Goal: Task Accomplishment & Management: Manage account settings

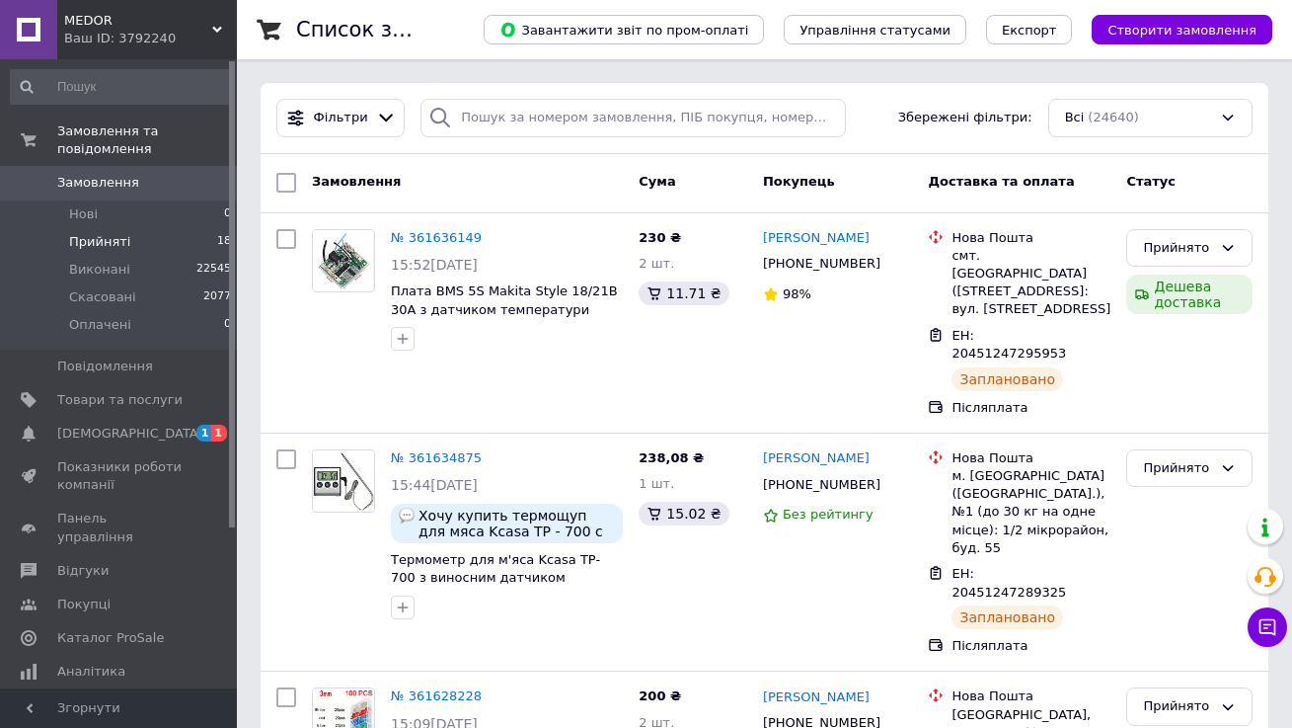
click at [71, 238] on span "Прийняті" at bounding box center [99, 242] width 61 height 18
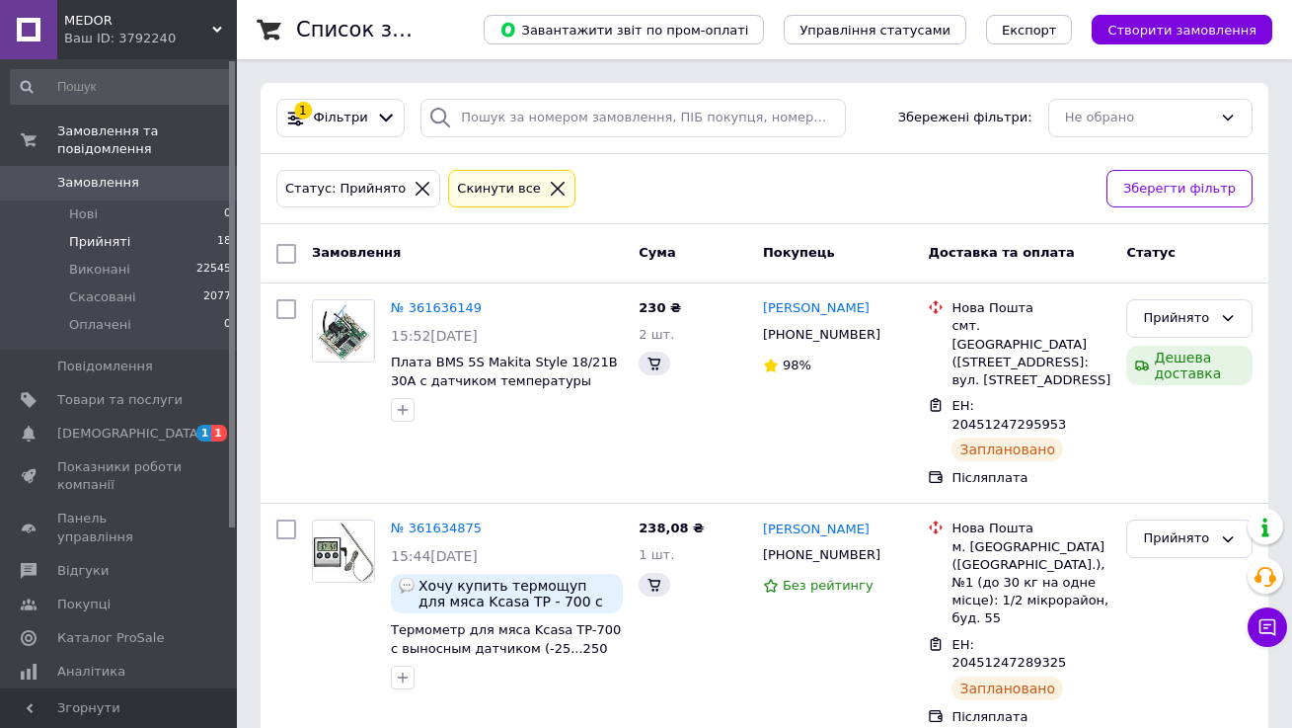
click at [69, 179] on span "Замовлення" at bounding box center [98, 183] width 82 height 18
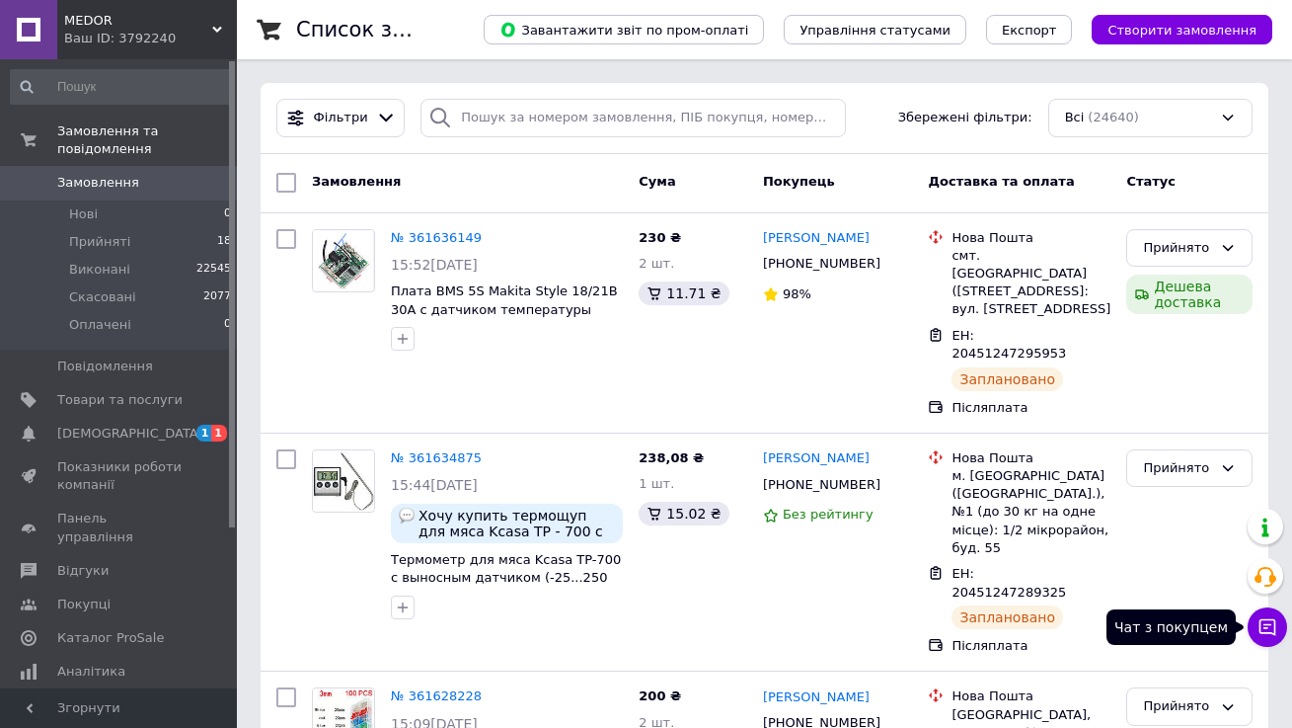
click at [1251, 637] on button "Чат з покупцем" at bounding box center [1267, 626] width 39 height 39
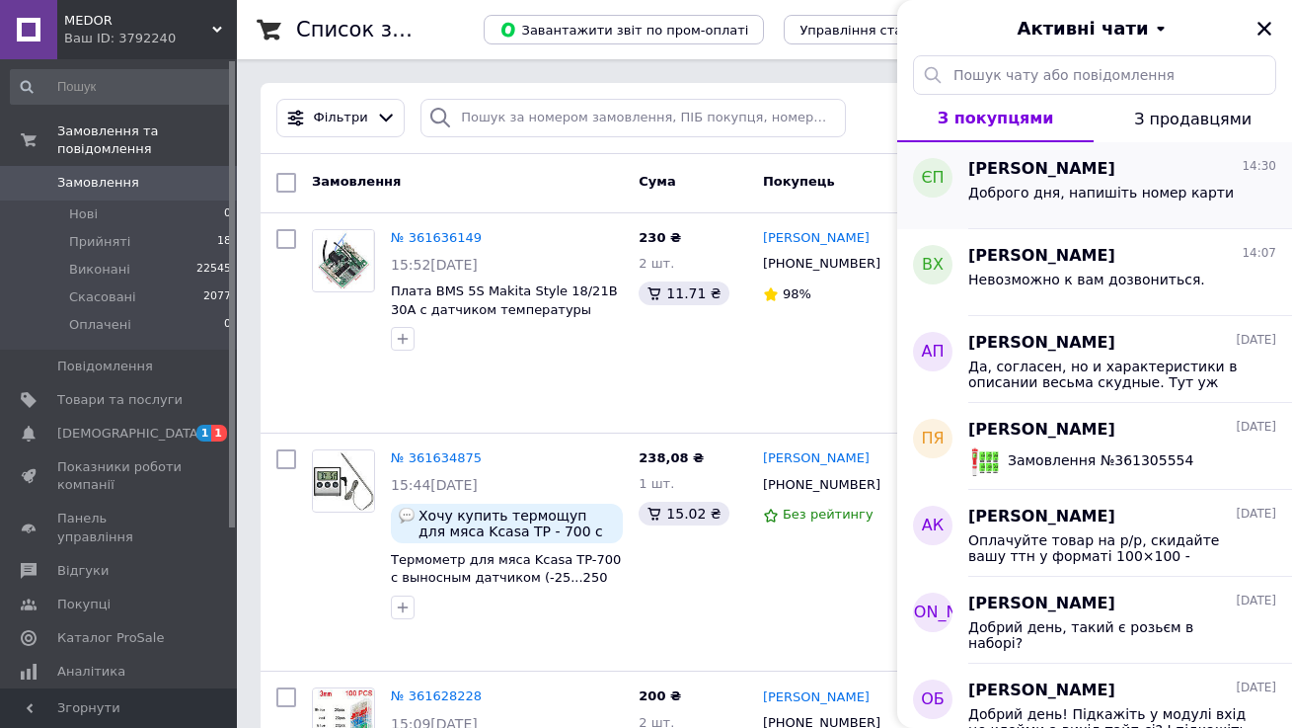
click at [1095, 196] on span "Доброго дня, напишіть номер карти" at bounding box center [1102, 193] width 266 height 16
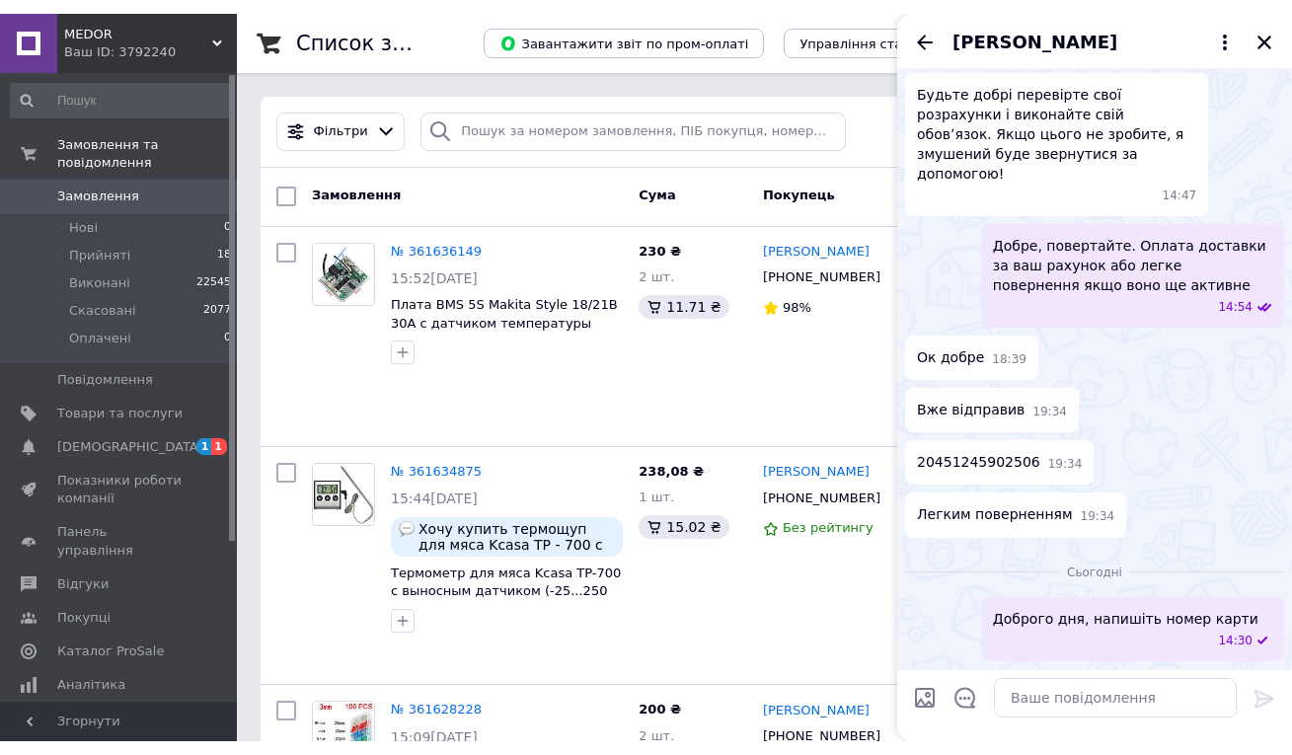
scroll to position [1810, 0]
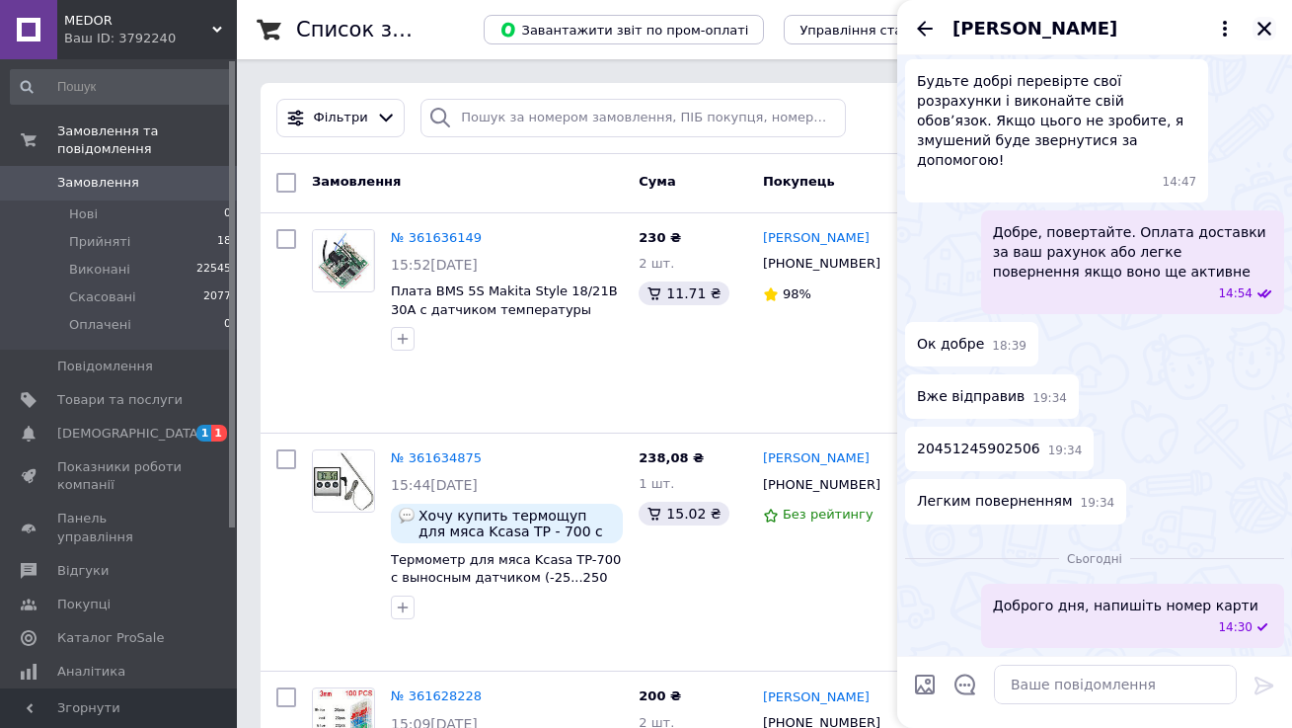
click at [1268, 35] on icon "Закрити" at bounding box center [1265, 29] width 18 height 18
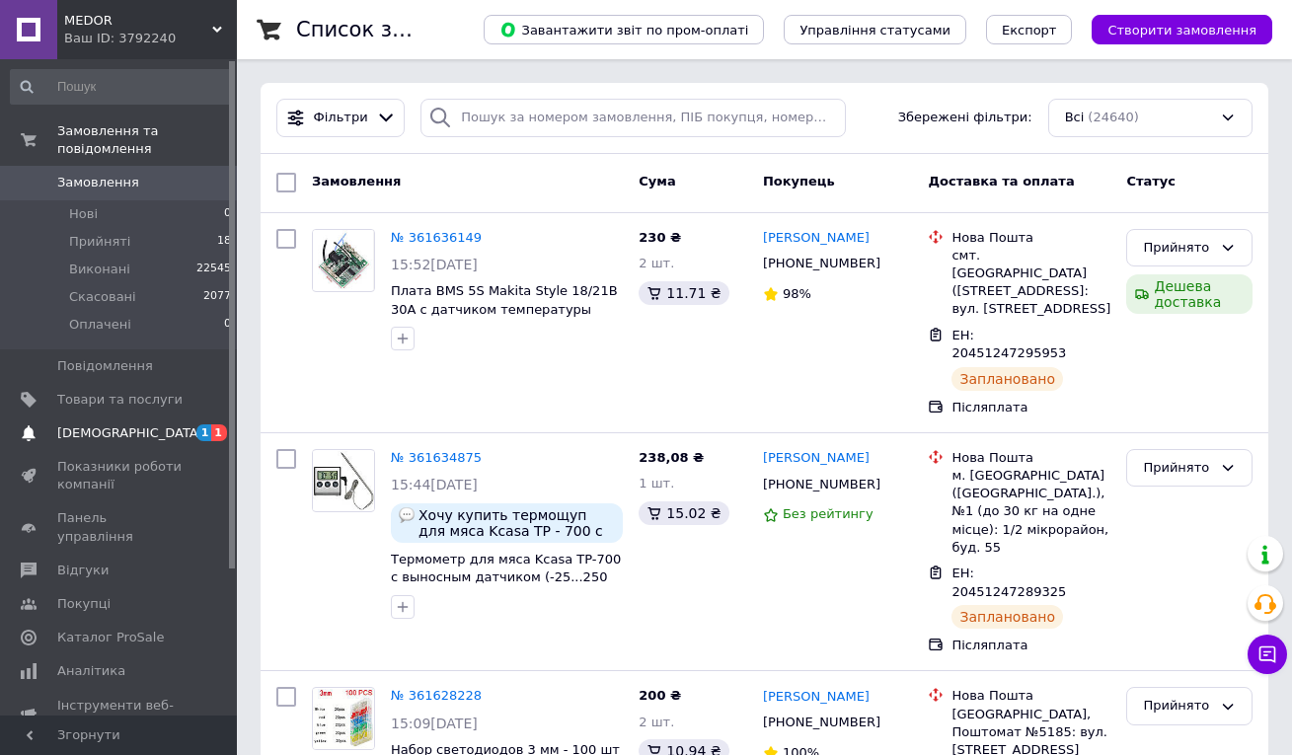
click at [57, 427] on span "[DEMOGRAPHIC_DATA]" at bounding box center [130, 434] width 146 height 18
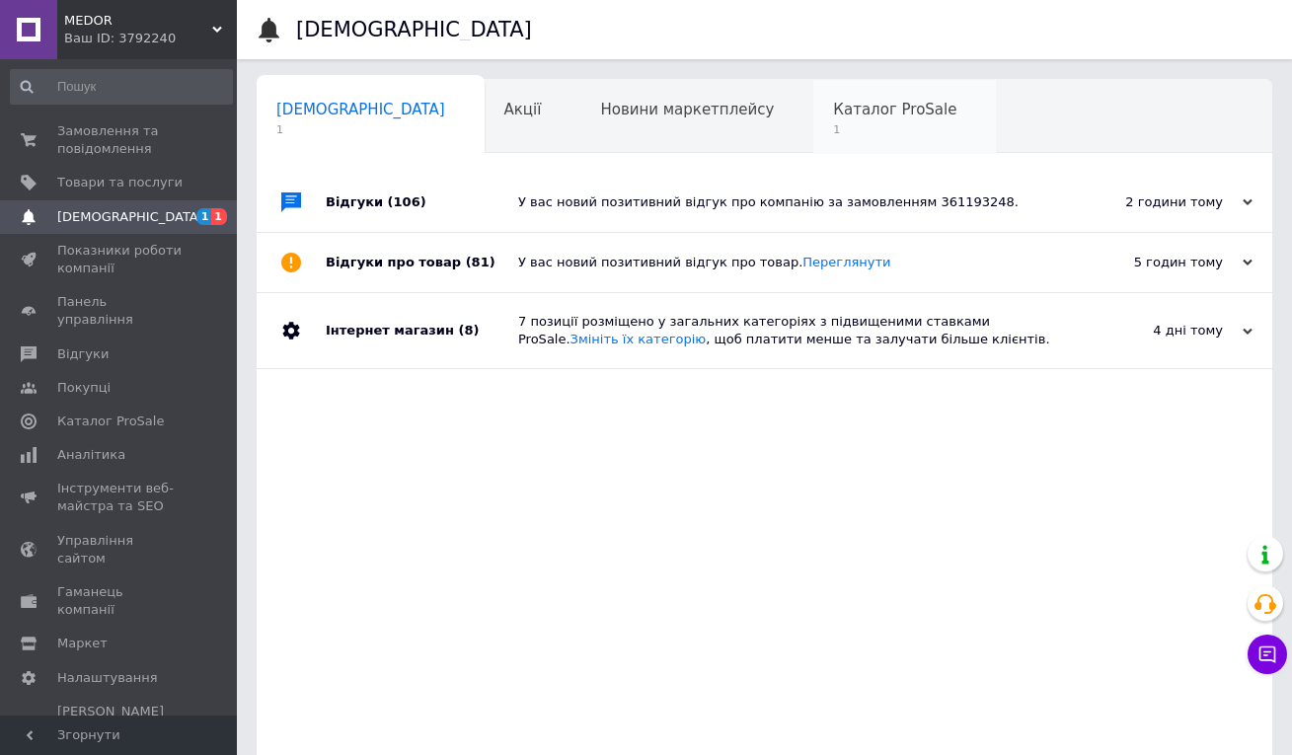
click at [833, 108] on span "Каталог ProSale" at bounding box center [894, 110] width 123 height 18
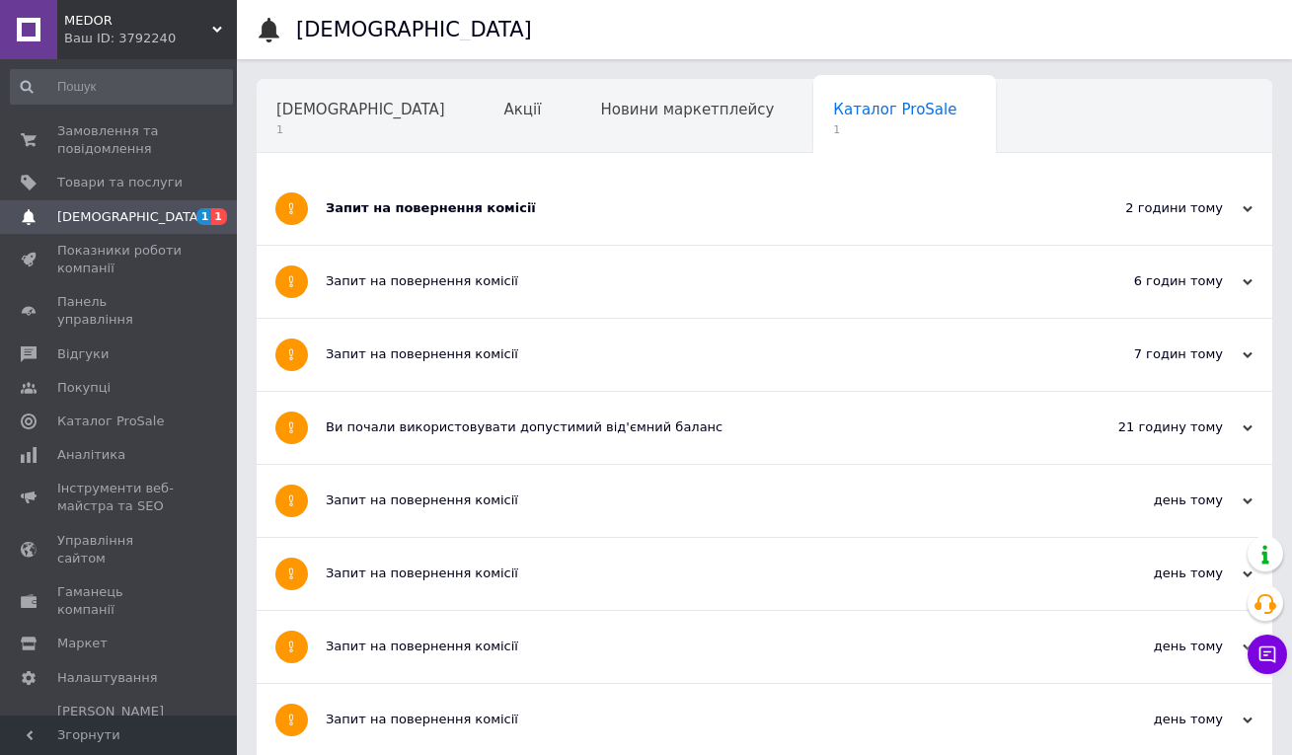
click at [679, 211] on div "Запит на повернення комісії" at bounding box center [691, 208] width 730 height 18
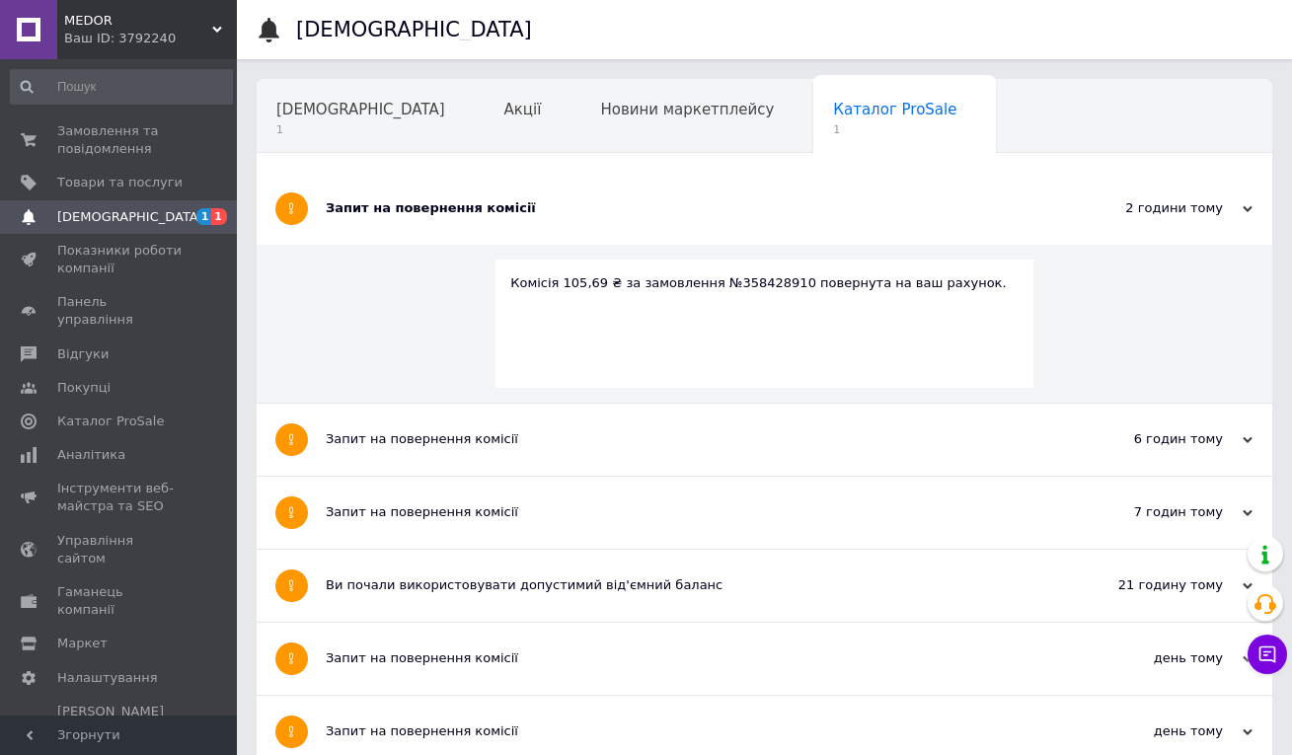
click at [679, 211] on div "Запит на повернення комісії" at bounding box center [691, 208] width 730 height 18
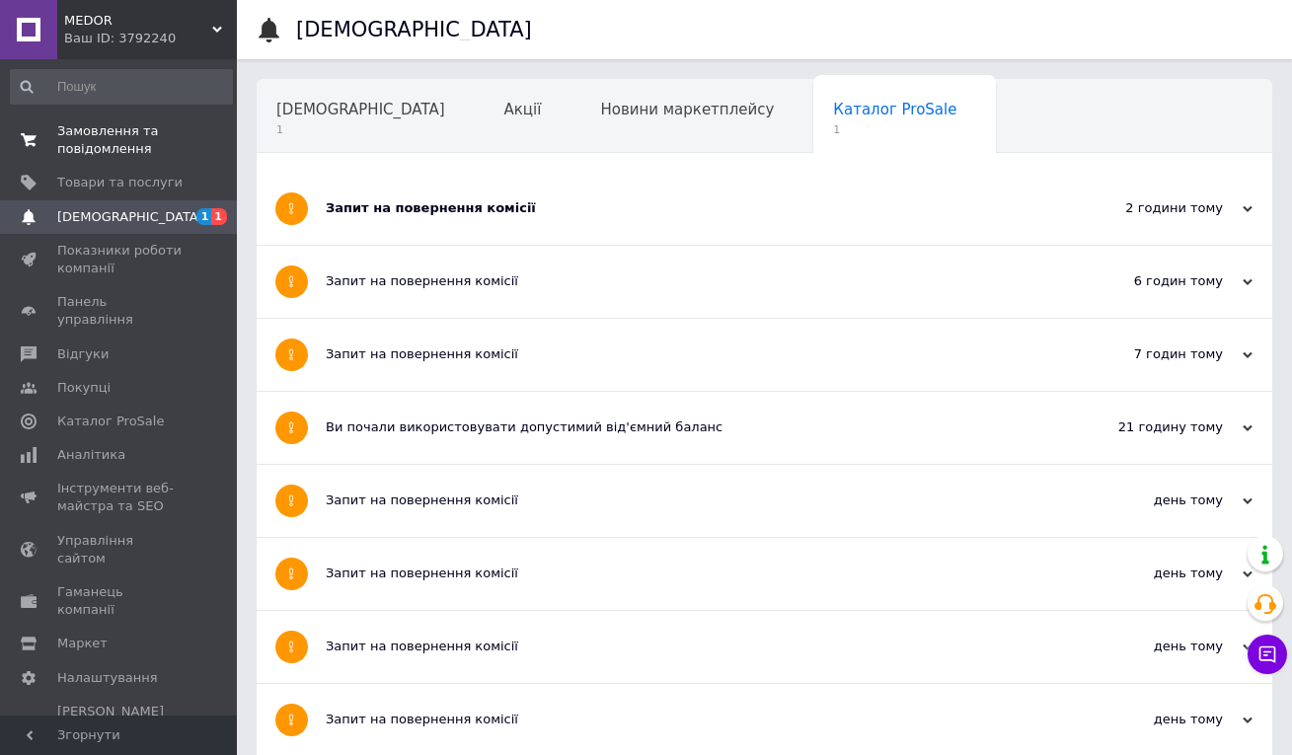
click at [98, 139] on span "Замовлення та повідомлення" at bounding box center [119, 140] width 125 height 36
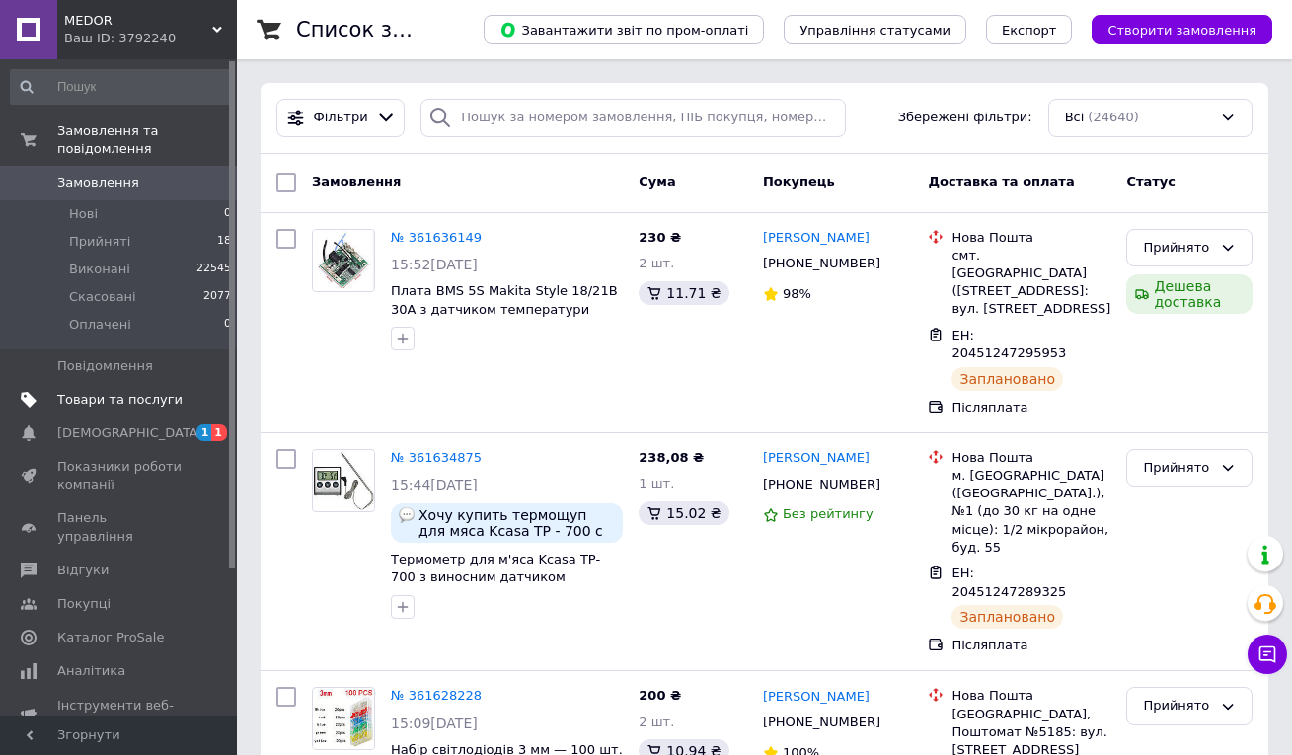
click at [92, 411] on link "Товари та послуги" at bounding box center [121, 400] width 243 height 34
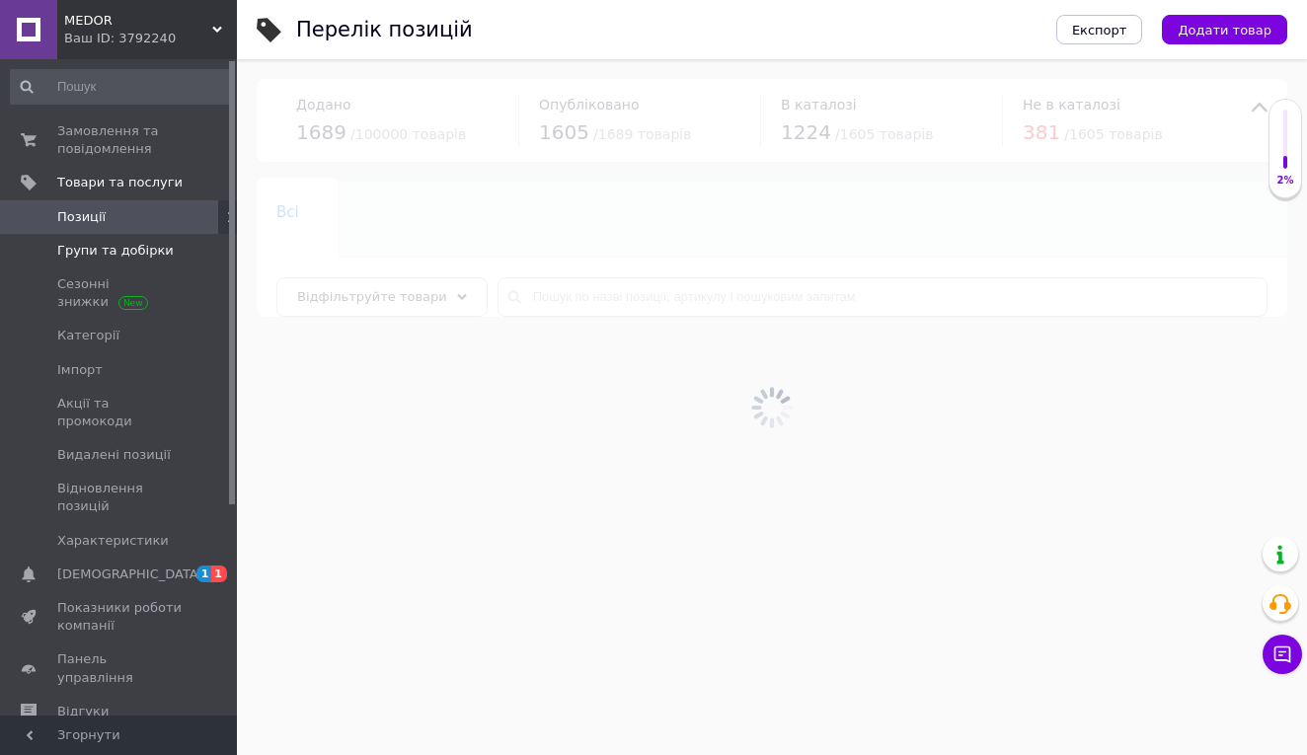
click at [150, 252] on span "Групи та добірки" at bounding box center [115, 251] width 117 height 18
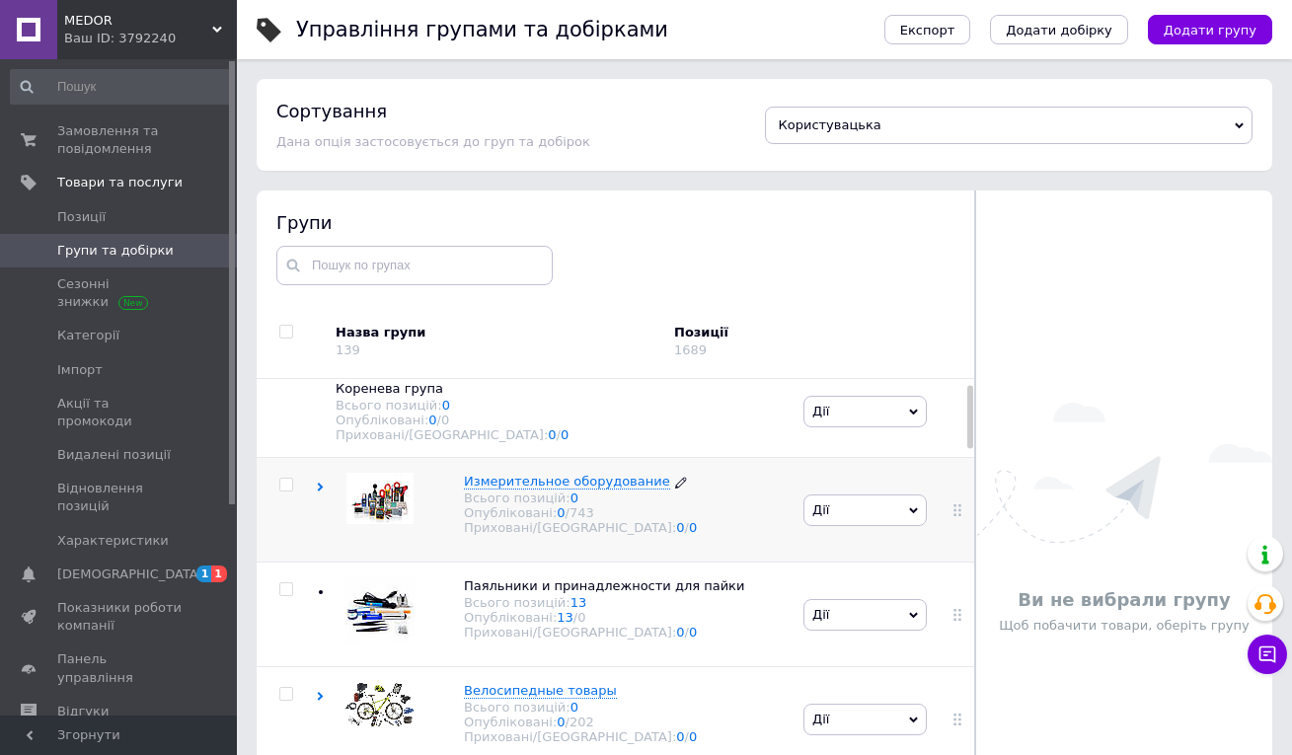
scroll to position [33, 0]
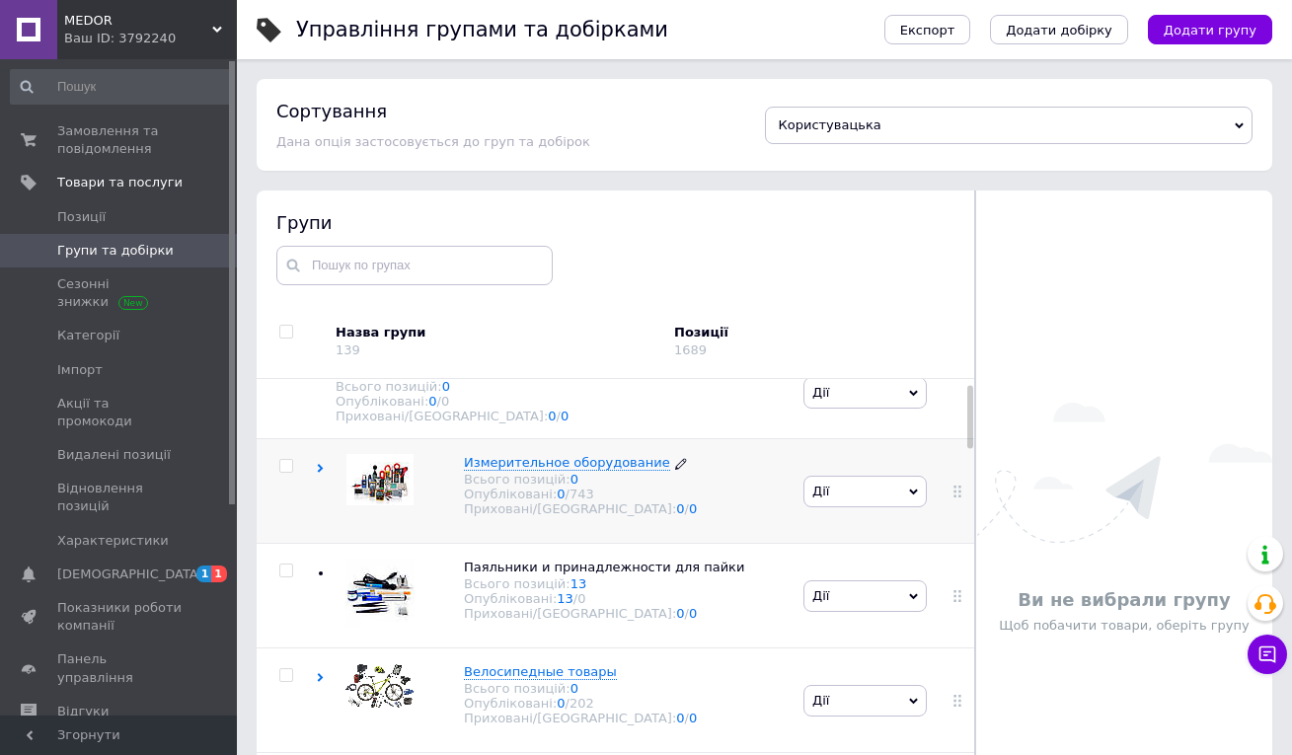
click at [552, 461] on span "Измерительное оборудование" at bounding box center [567, 462] width 206 height 15
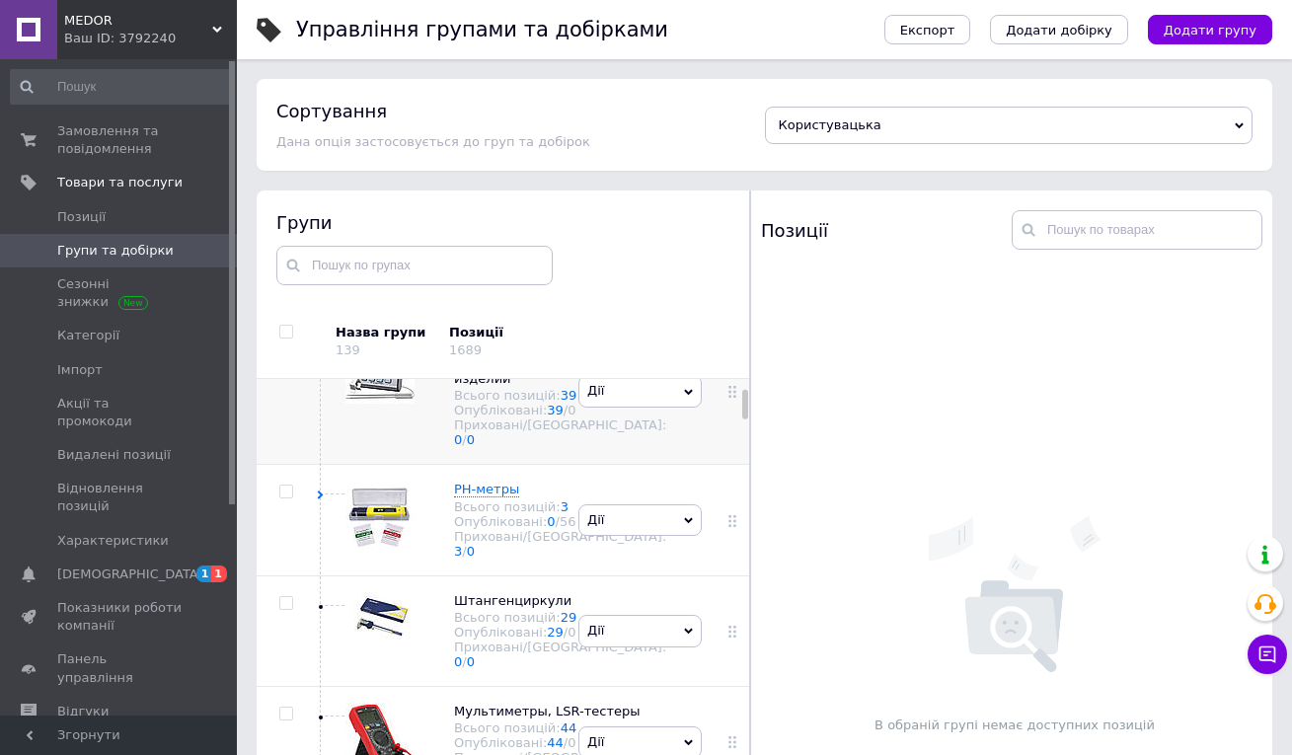
scroll to position [294, 0]
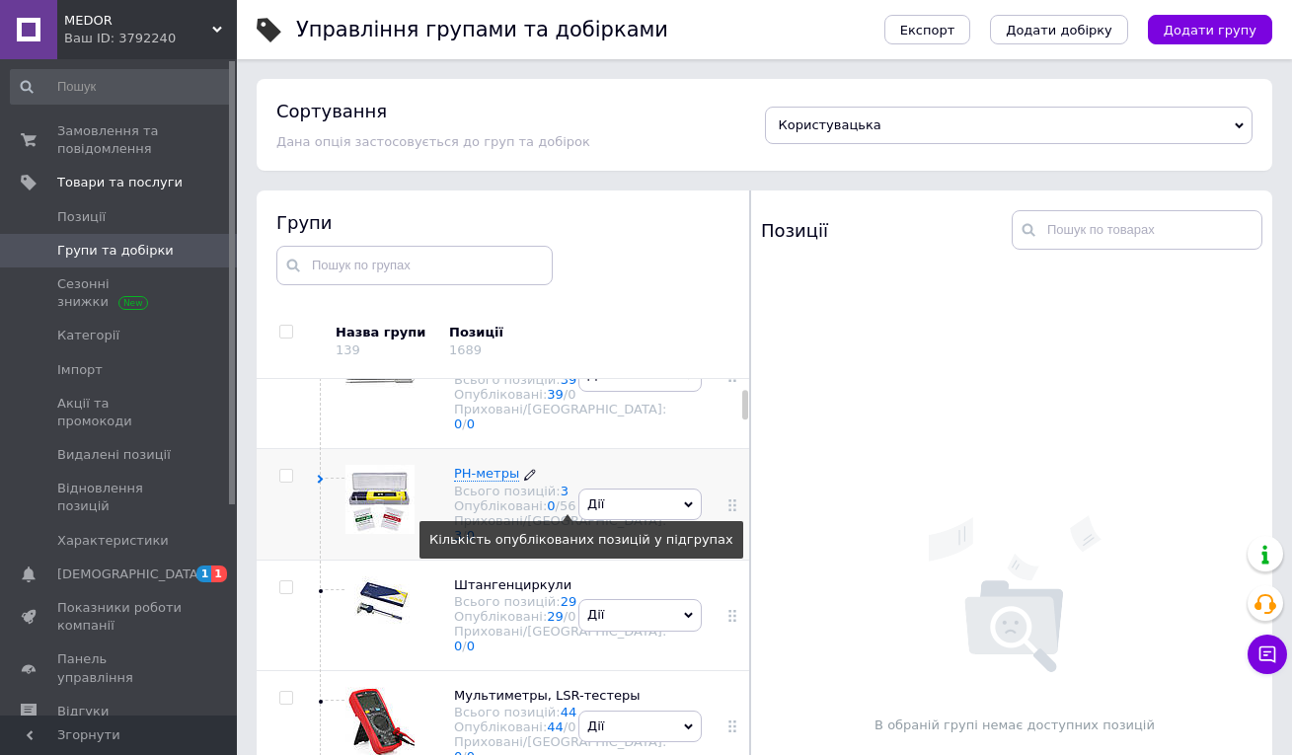
click at [560, 513] on div "56" at bounding box center [568, 506] width 17 height 15
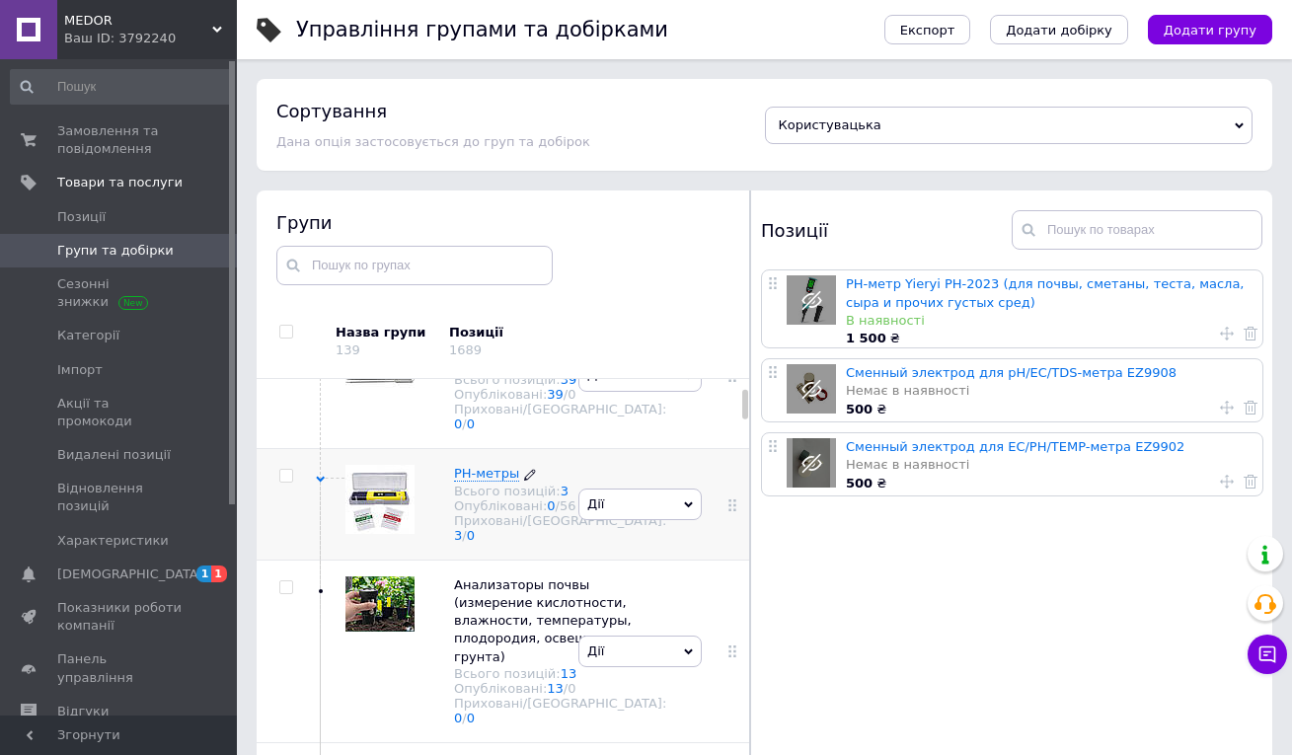
click at [481, 481] on span "РН-метры" at bounding box center [486, 473] width 65 height 15
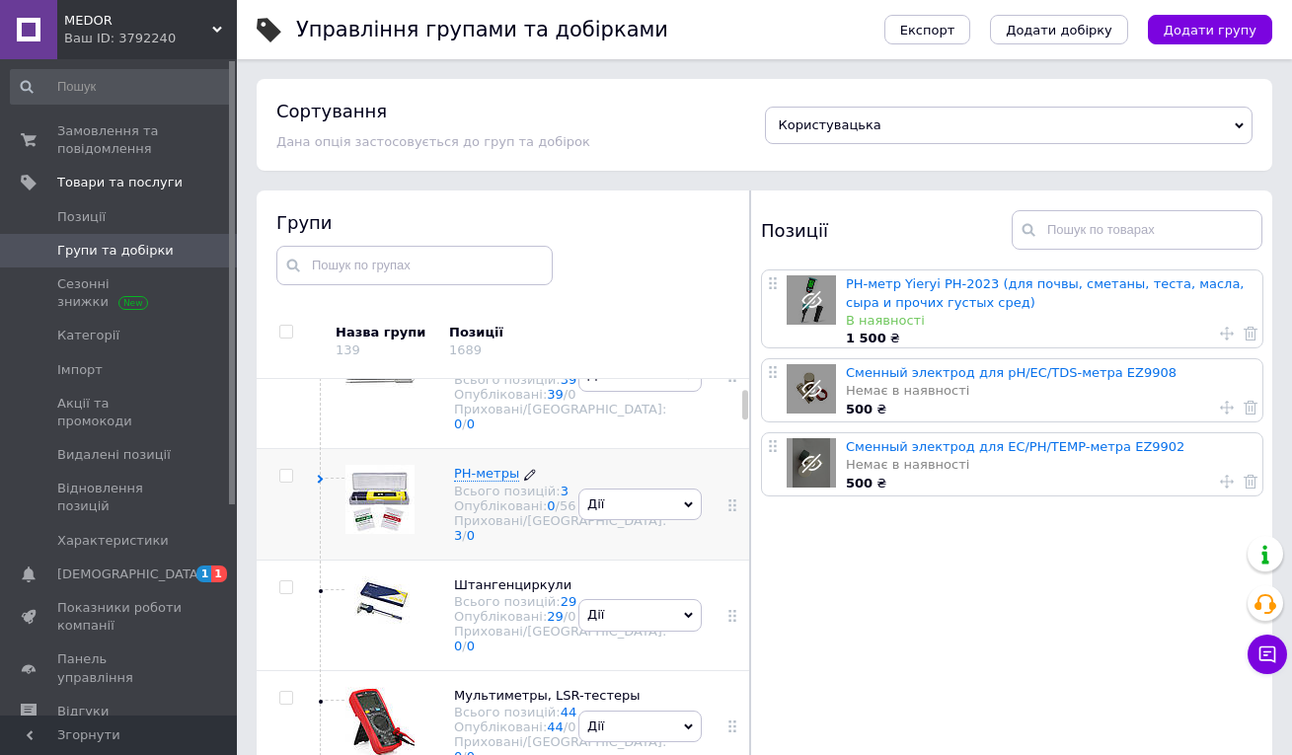
click at [484, 481] on span "РН-метры" at bounding box center [486, 473] width 65 height 15
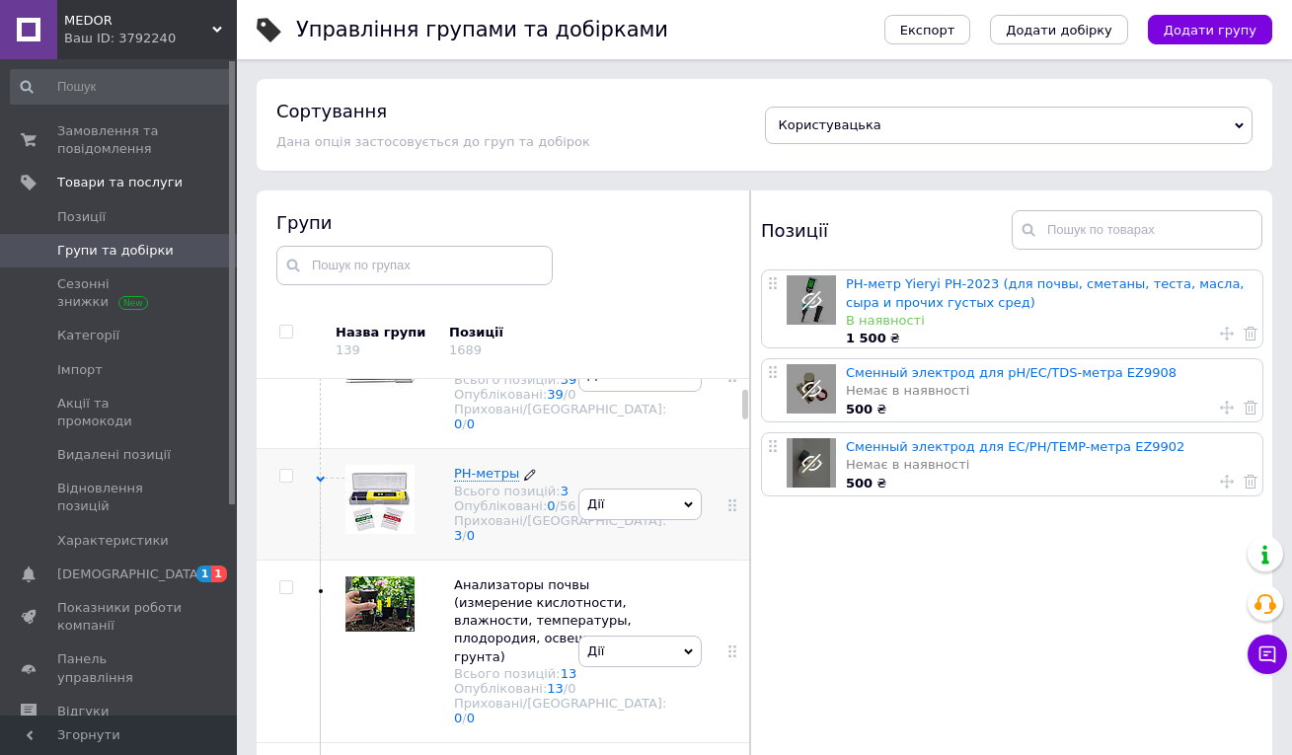
click at [484, 481] on span "РН-метры" at bounding box center [486, 473] width 65 height 15
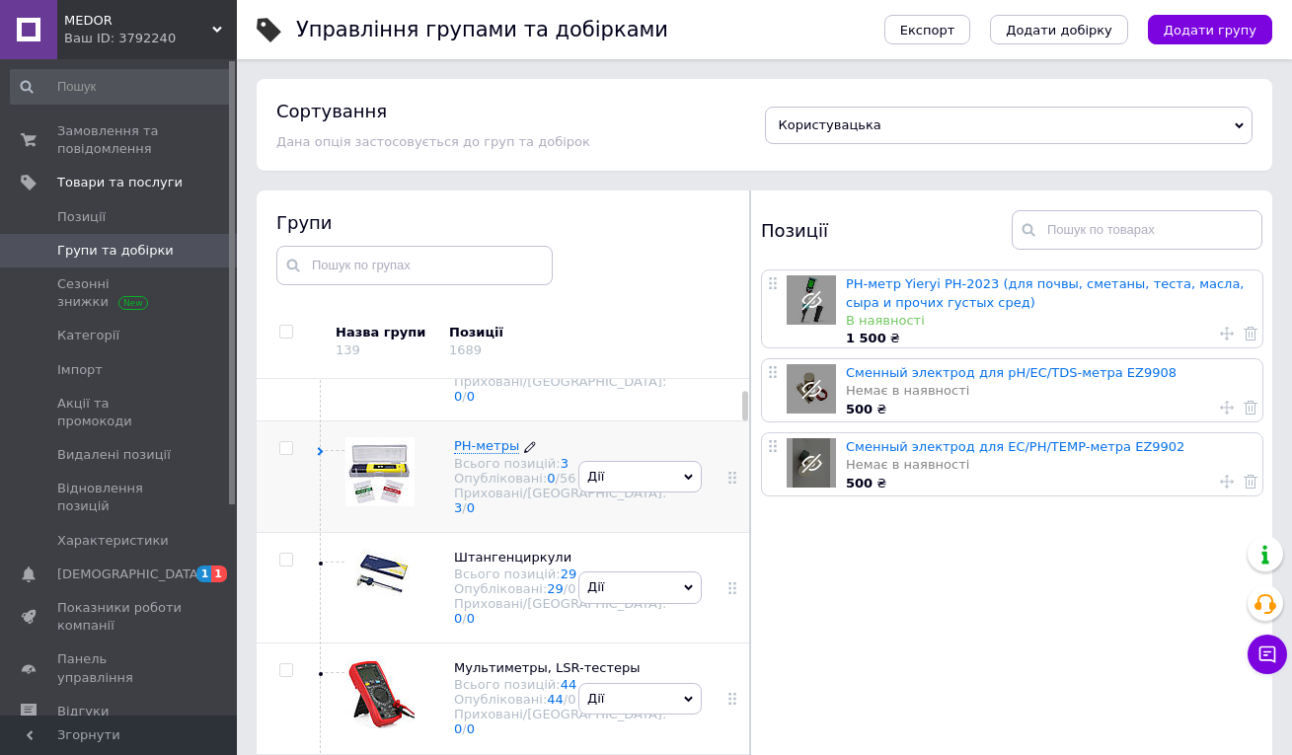
scroll to position [331, 0]
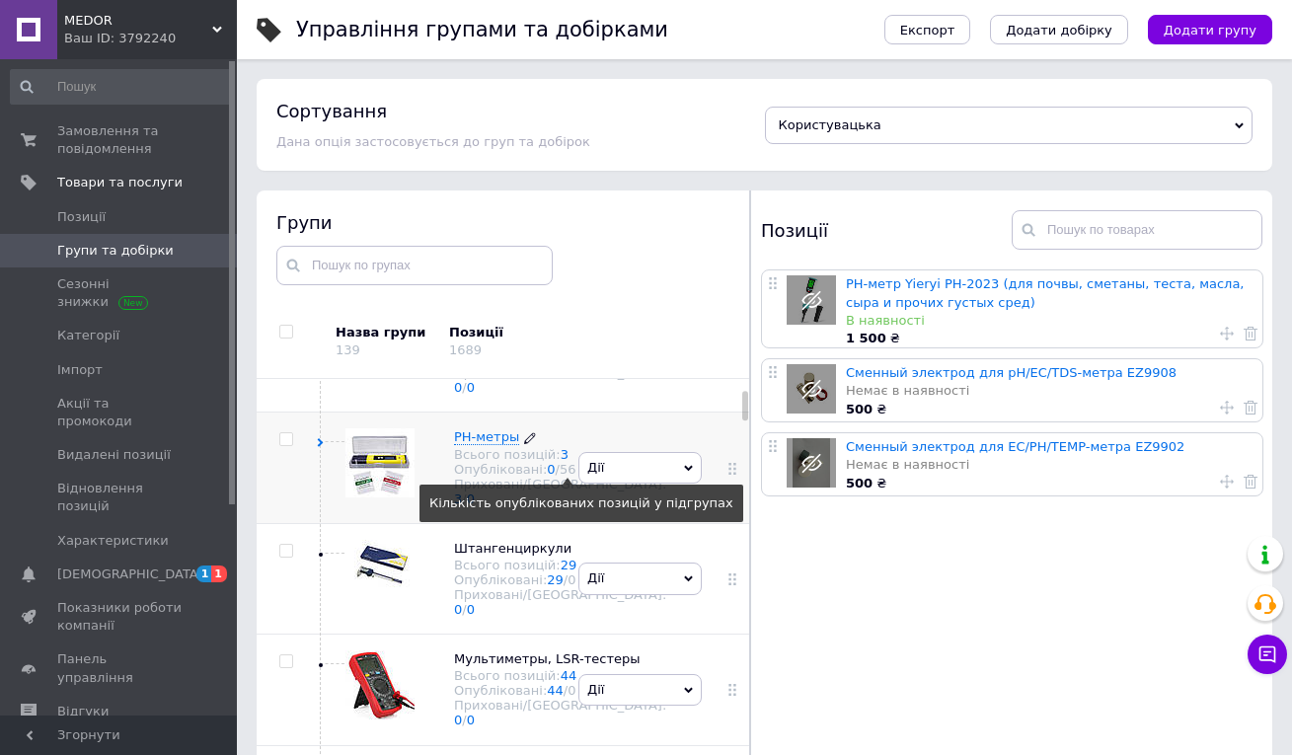
click at [560, 477] on div "56" at bounding box center [568, 469] width 17 height 15
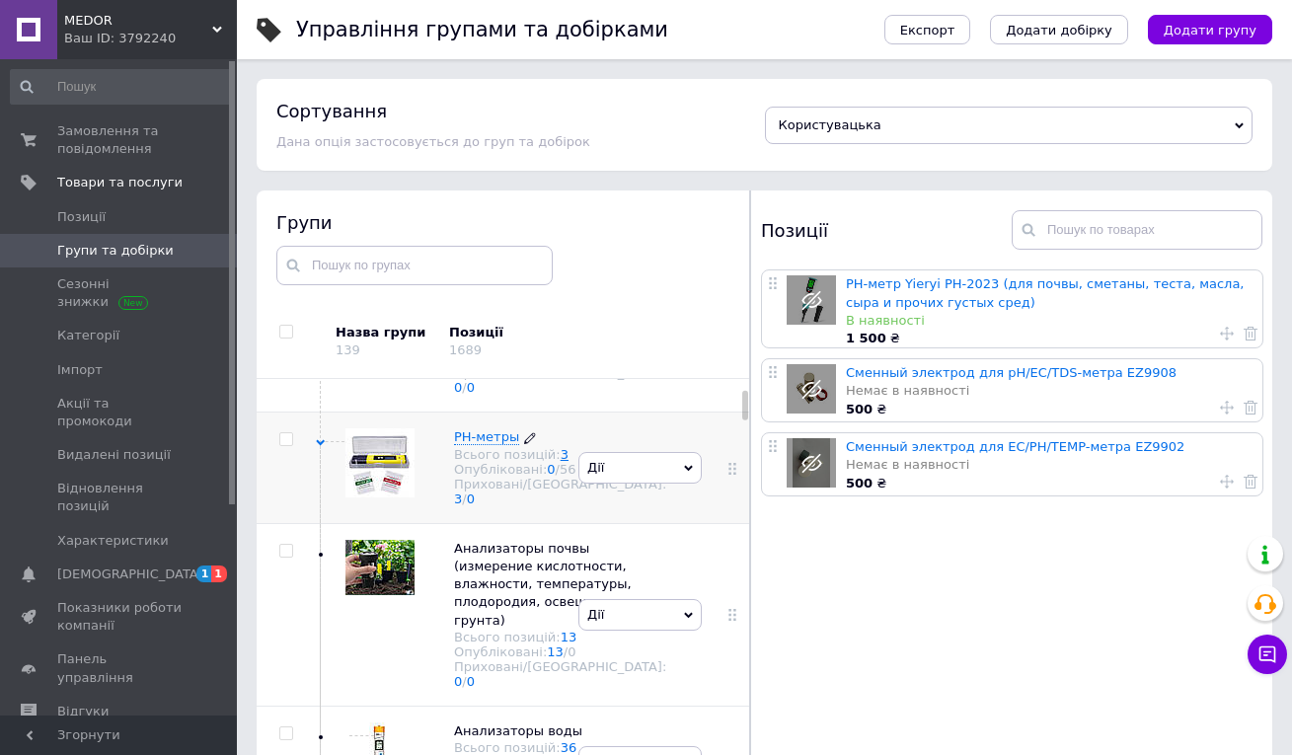
click at [561, 462] on link "3" at bounding box center [565, 454] width 8 height 15
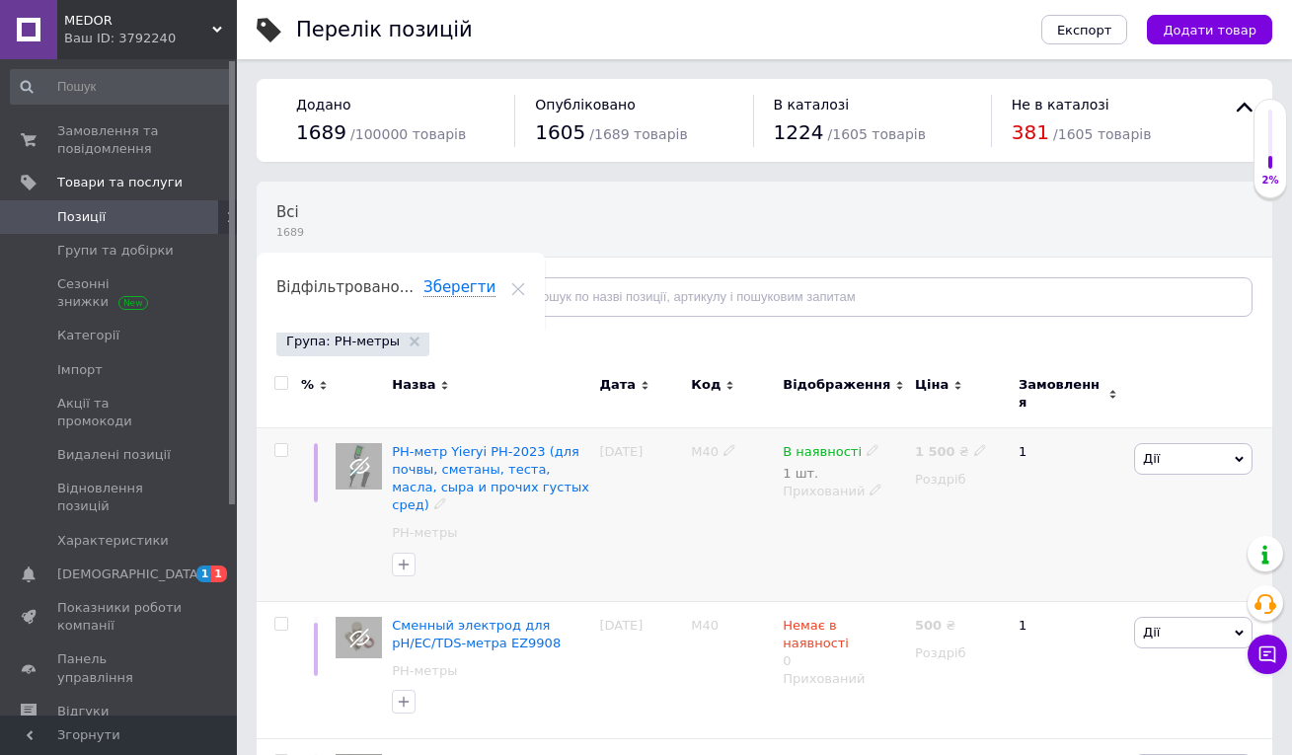
scroll to position [110, 0]
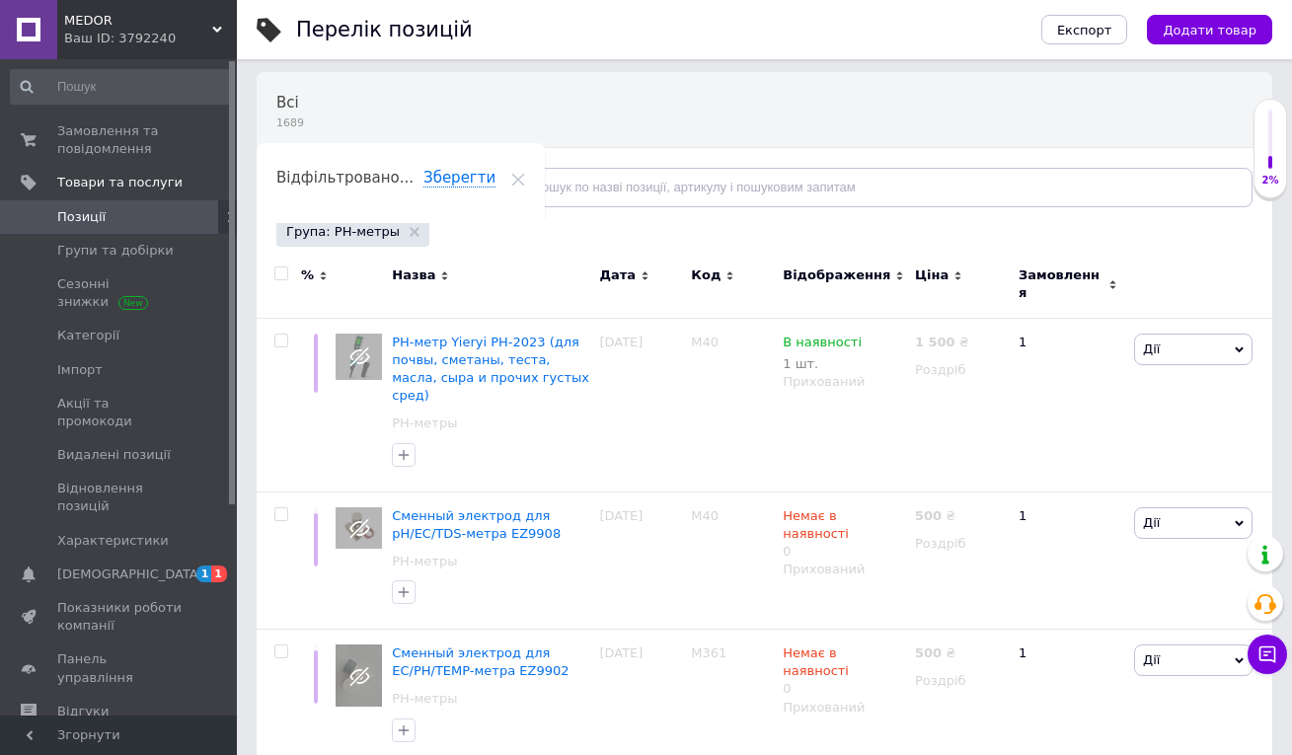
click at [209, 28] on span "MEDOR" at bounding box center [138, 21] width 148 height 18
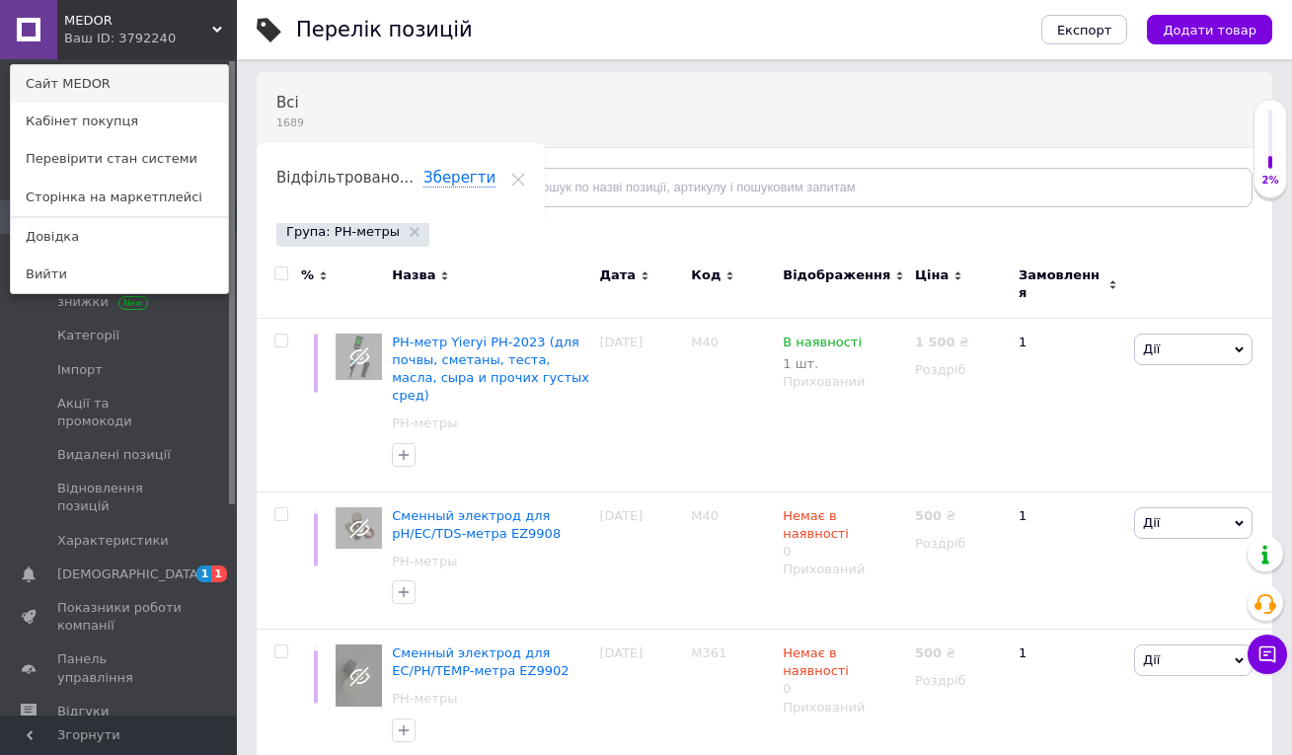
click at [107, 74] on link "Сайт MEDOR" at bounding box center [119, 84] width 217 height 38
